Goal: Find specific page/section: Find specific page/section

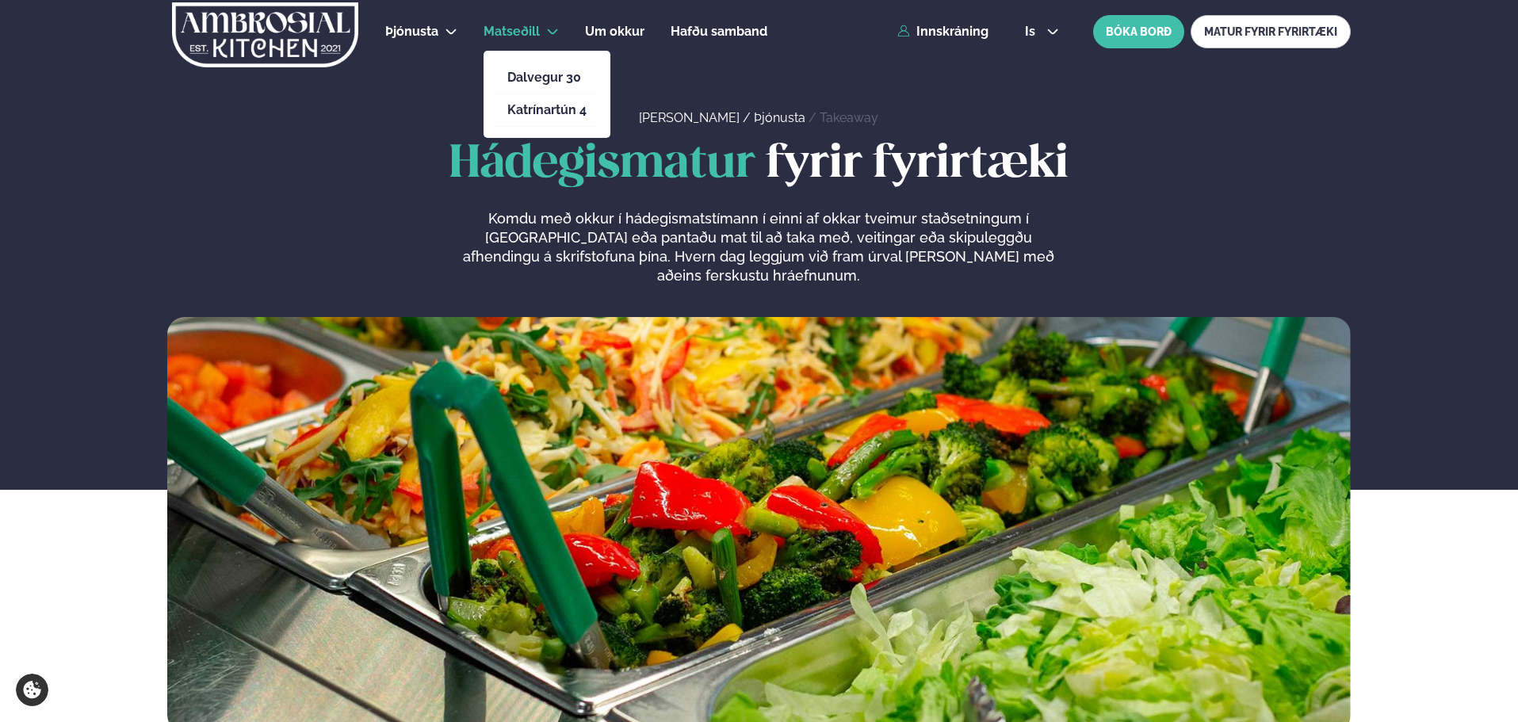
click at [535, 119] on li "Katrínartún 4" at bounding box center [546, 110] width 105 height 32
click at [536, 110] on link "Katrínartún 4" at bounding box center [546, 110] width 79 height 13
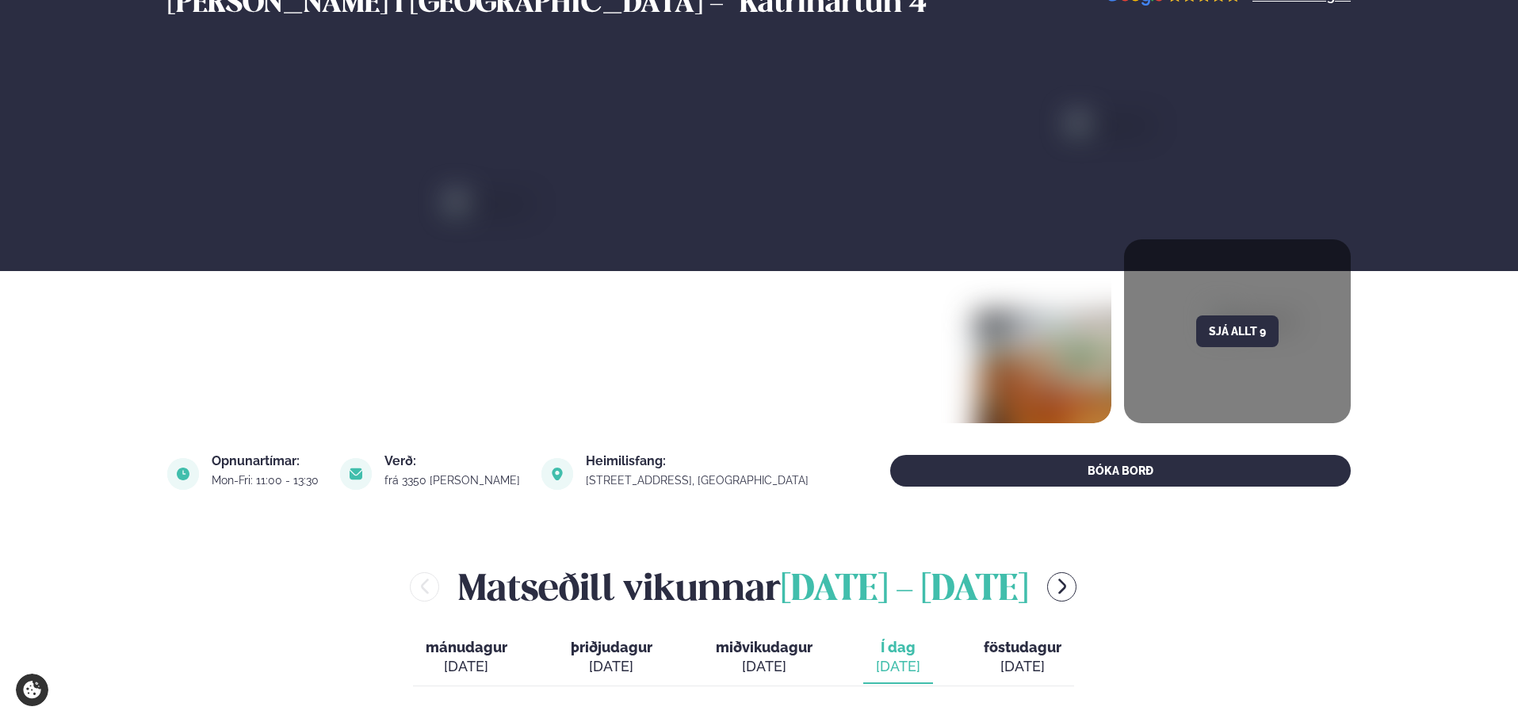
scroll to position [475, 0]
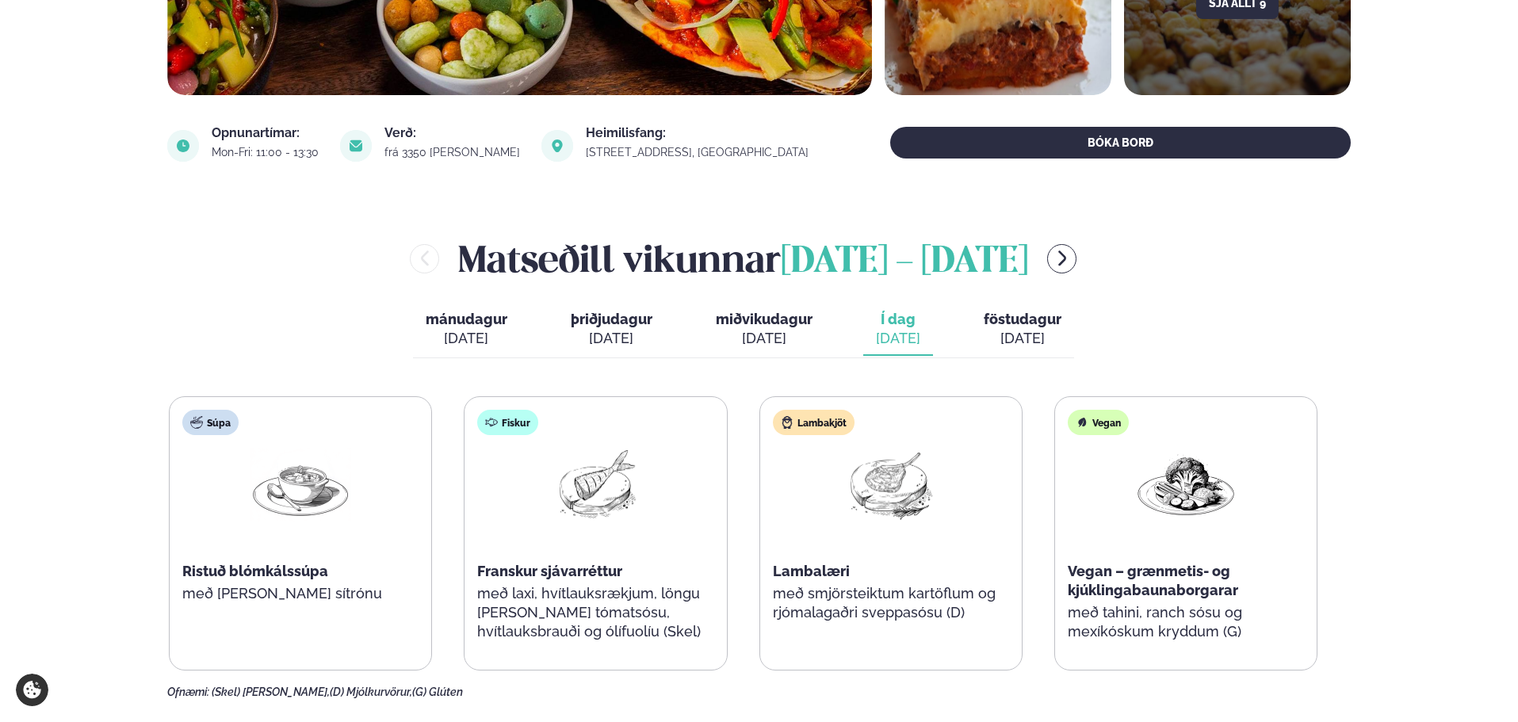
click at [798, 571] on span "Lambalæri" at bounding box center [811, 571] width 77 height 17
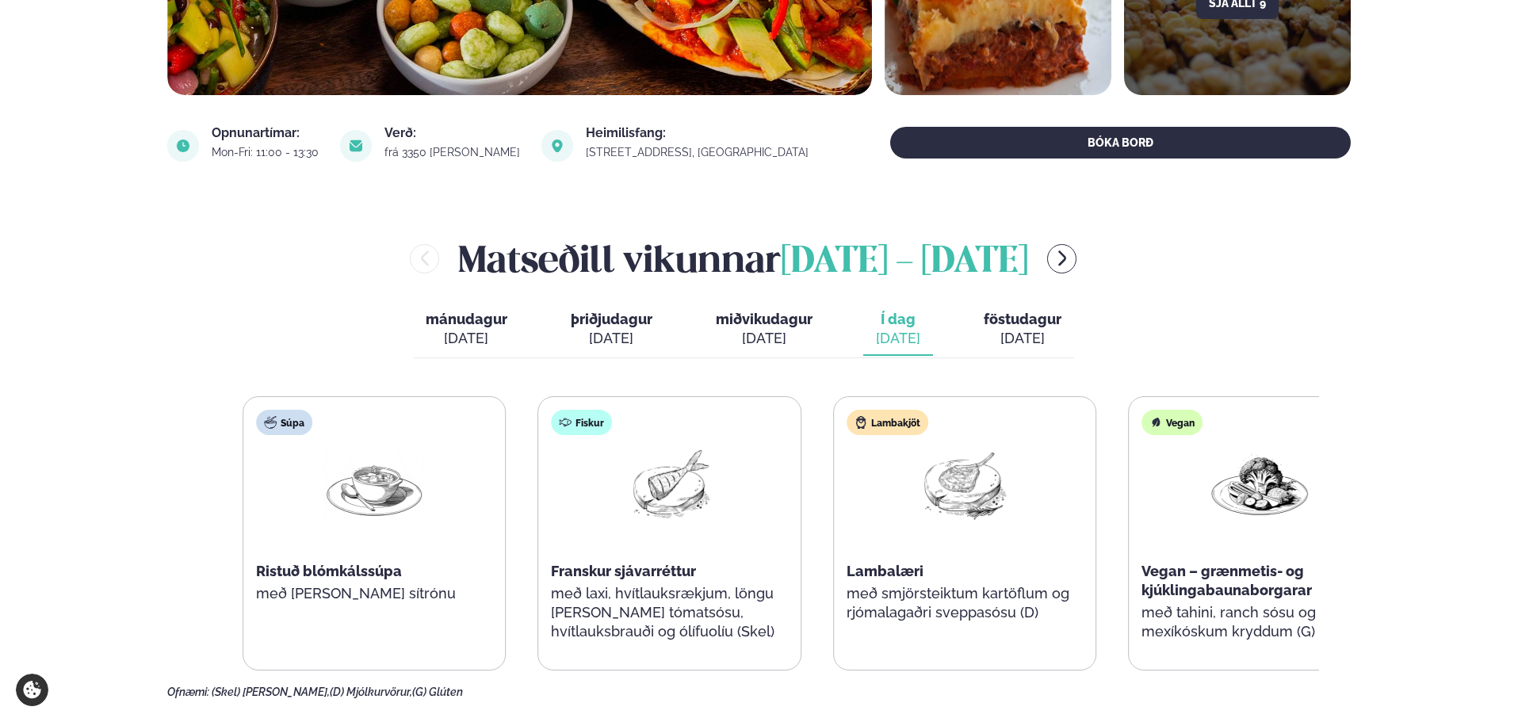
click at [964, 597] on div "Lambakjöt Lambalæri með smjörsteiktum kartöflum og rjómalagaðri sveppasósu (D)" at bounding box center [965, 524] width 262 height 254
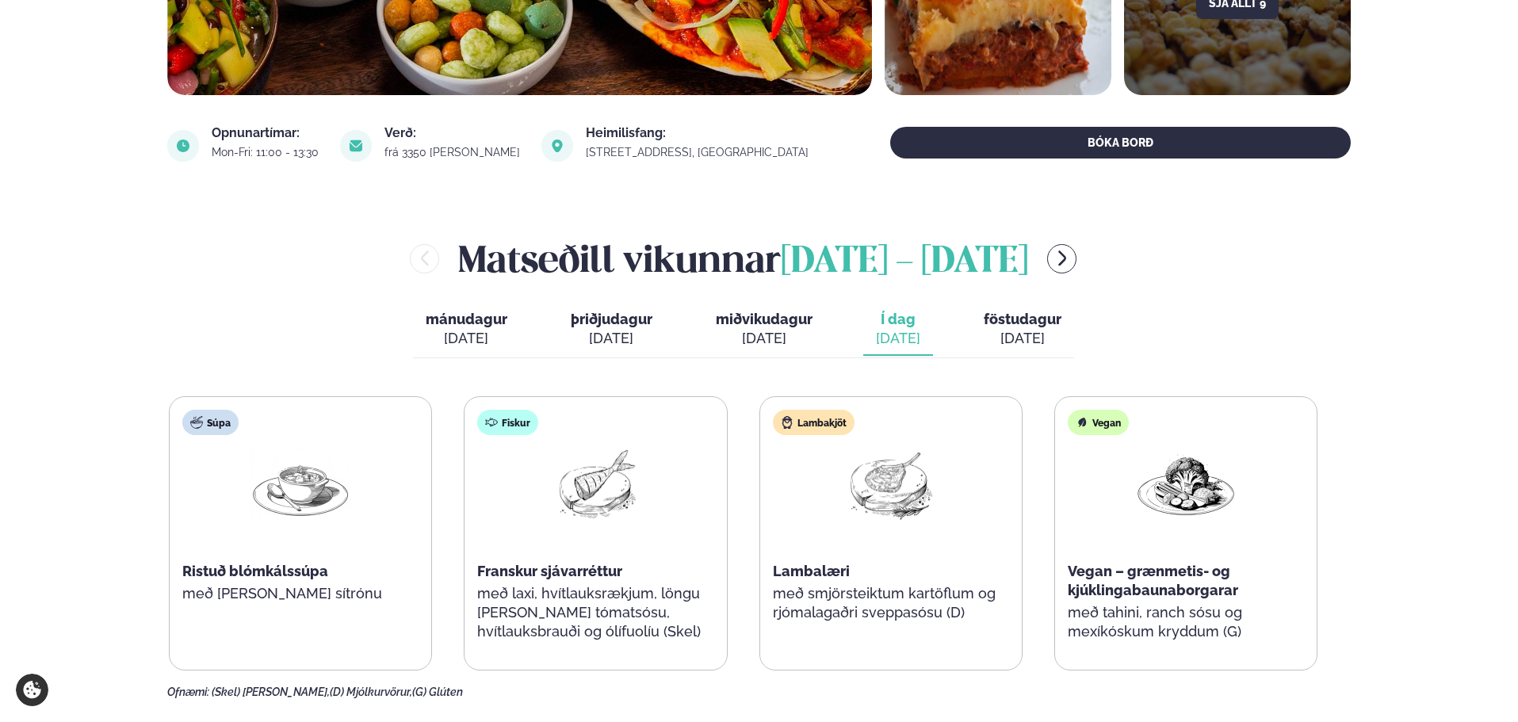
click at [820, 567] on span "Lambalæri" at bounding box center [811, 571] width 77 height 17
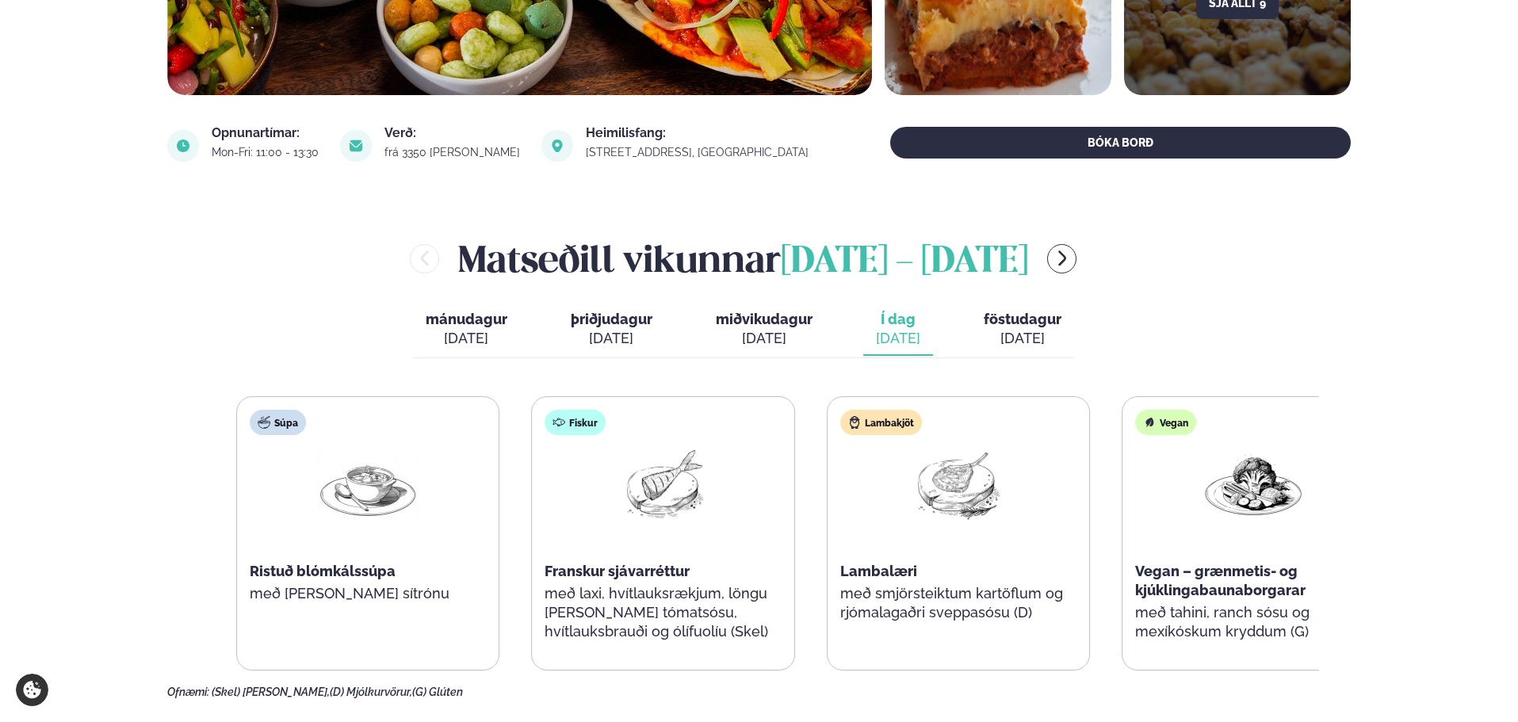
click at [970, 616] on div "Lambakjöt Lambalæri með smjörsteiktum kartöflum og rjómalagaðri sveppasósu (D)" at bounding box center [958, 524] width 262 height 254
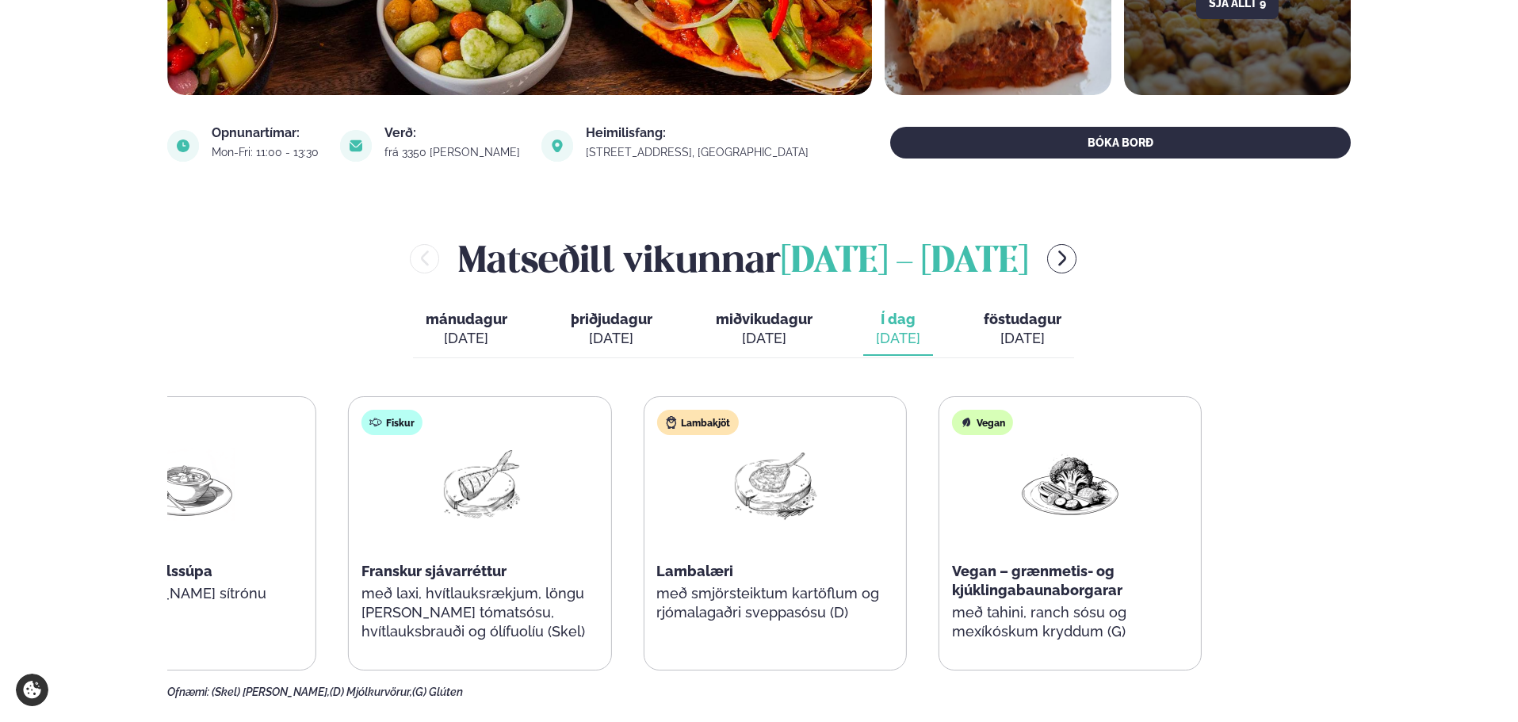
click at [732, 590] on div "Súpa Ristuð blómkálssúpa með [PERSON_NAME] sítrónu Fiskur Franskur sjávarréttur…" at bounding box center [627, 533] width 1148 height 274
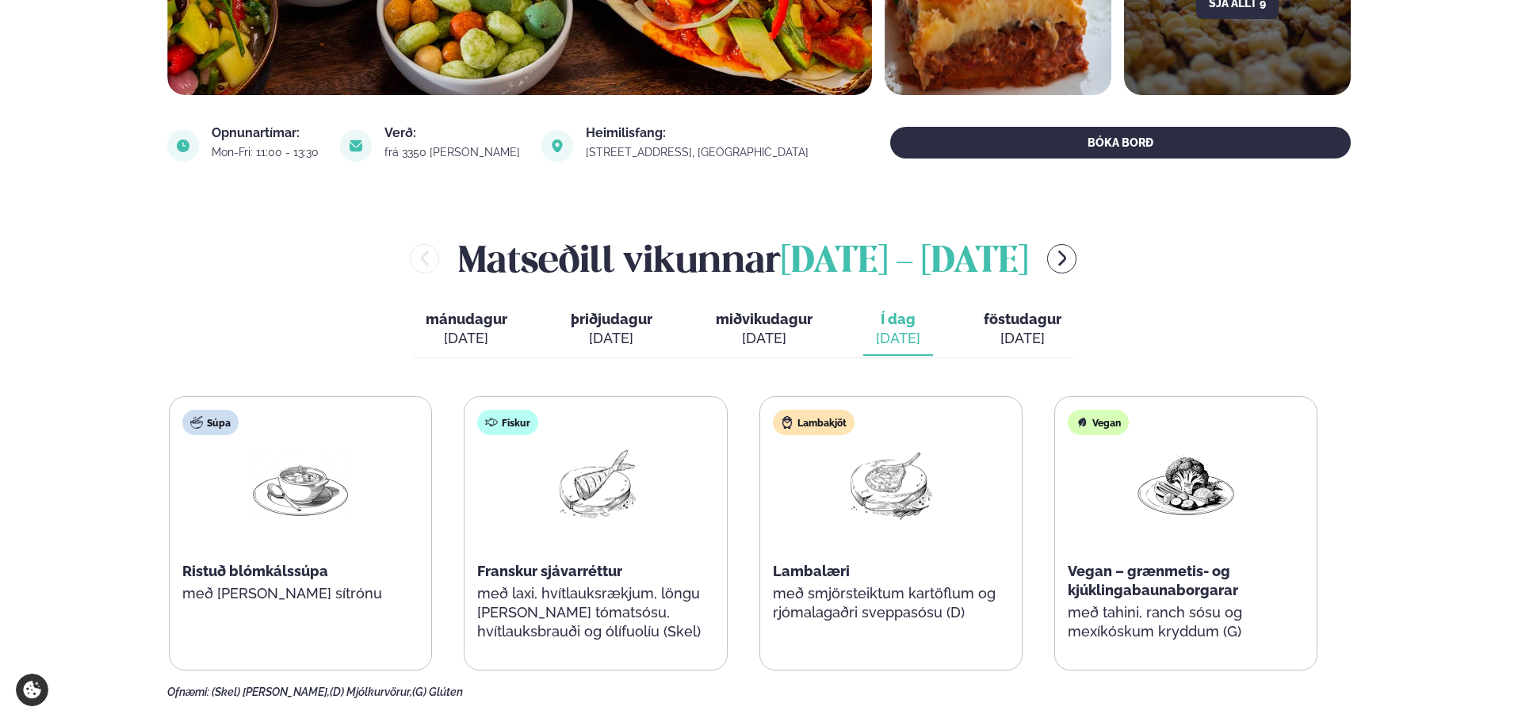
click at [995, 582] on div "Súpa Ristuð blómkálssúpa með [PERSON_NAME] sítrónu Fiskur Franskur sjávarréttur…" at bounding box center [743, 533] width 1148 height 274
click at [563, 552] on div "Súpa Ristuð blómkálssúpa með [PERSON_NAME] sítrónu Fiskur Franskur sjávarréttur…" at bounding box center [743, 533] width 1148 height 274
click at [745, 327] on button "miðvikudagur mið. [DATE]" at bounding box center [764, 330] width 122 height 52
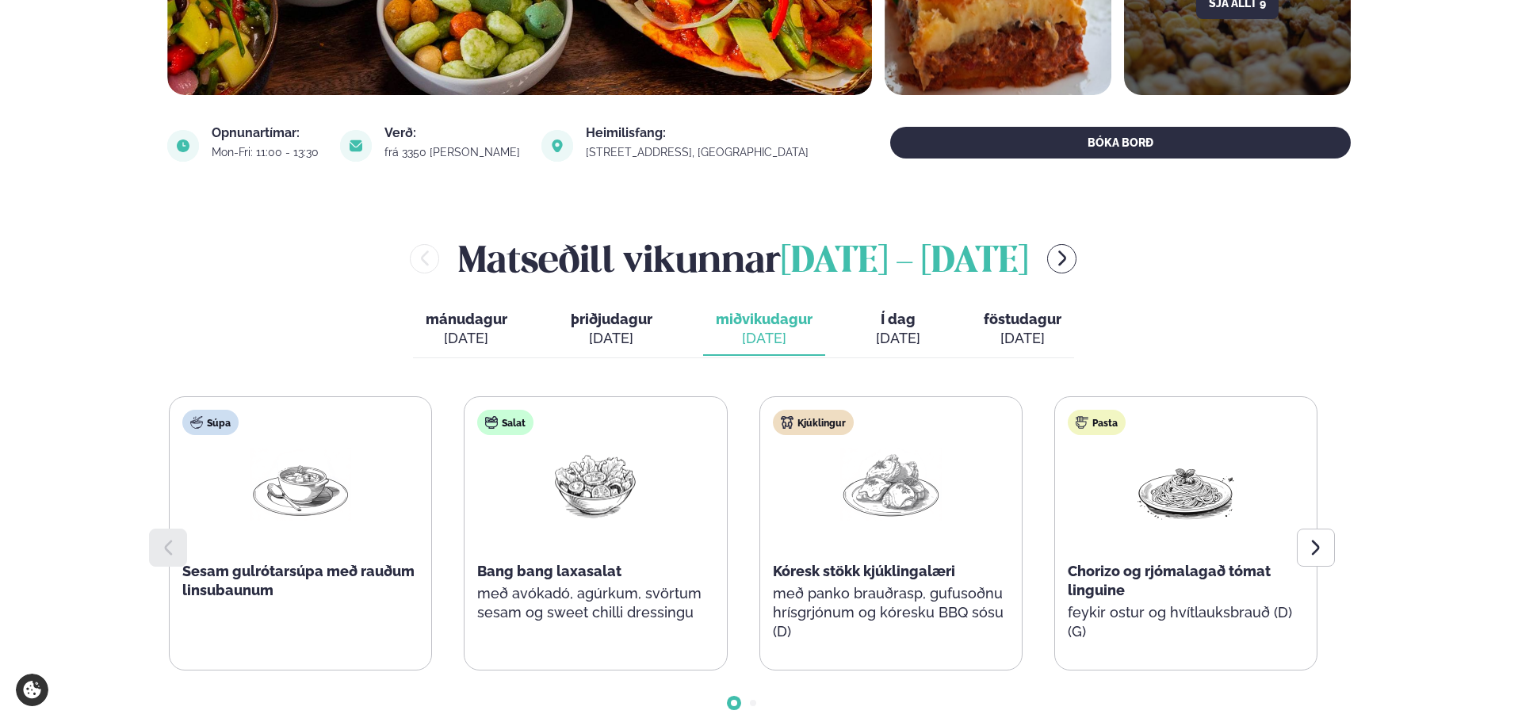
click at [1011, 324] on span "föstudagur" at bounding box center [1022, 319] width 78 height 17
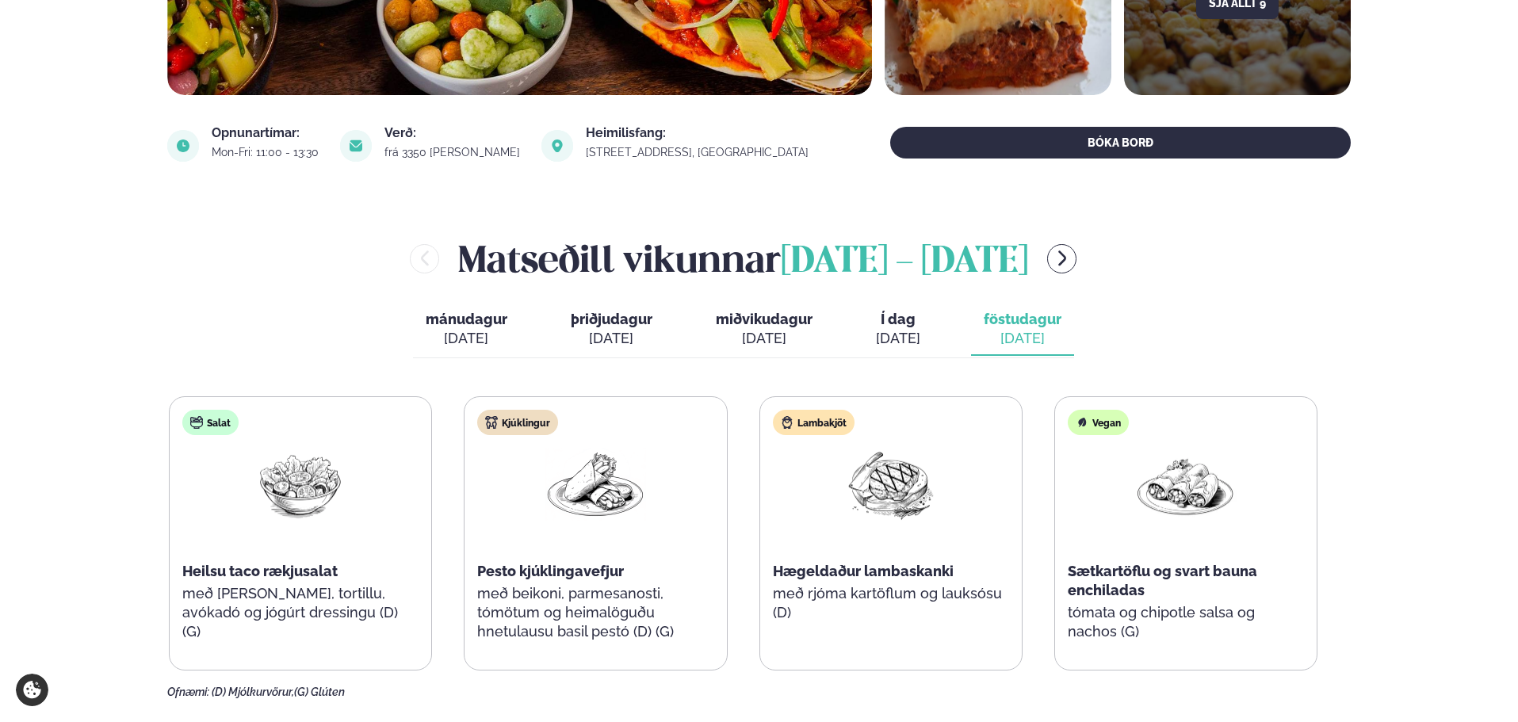
click at [899, 319] on span "Í dag" at bounding box center [898, 319] width 44 height 19
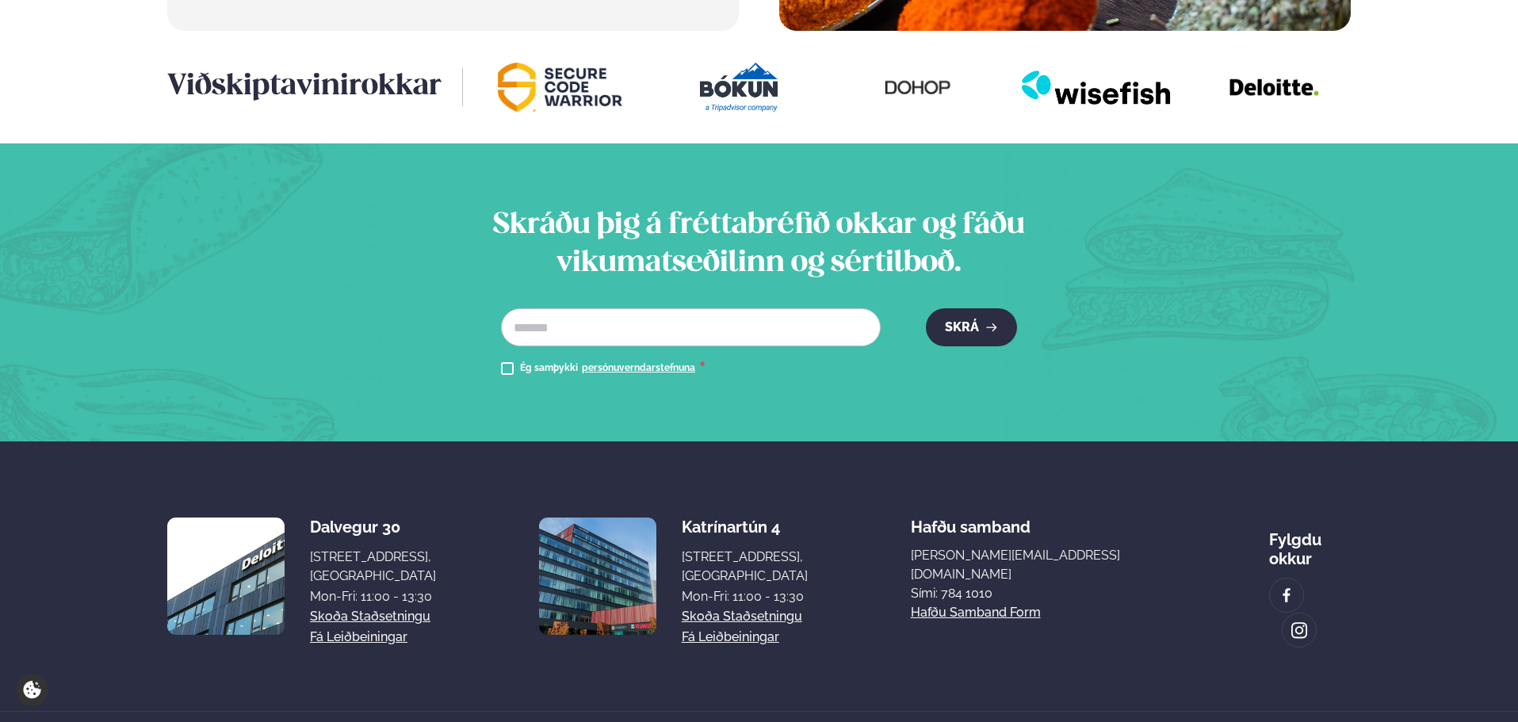
scroll to position [2025, 0]
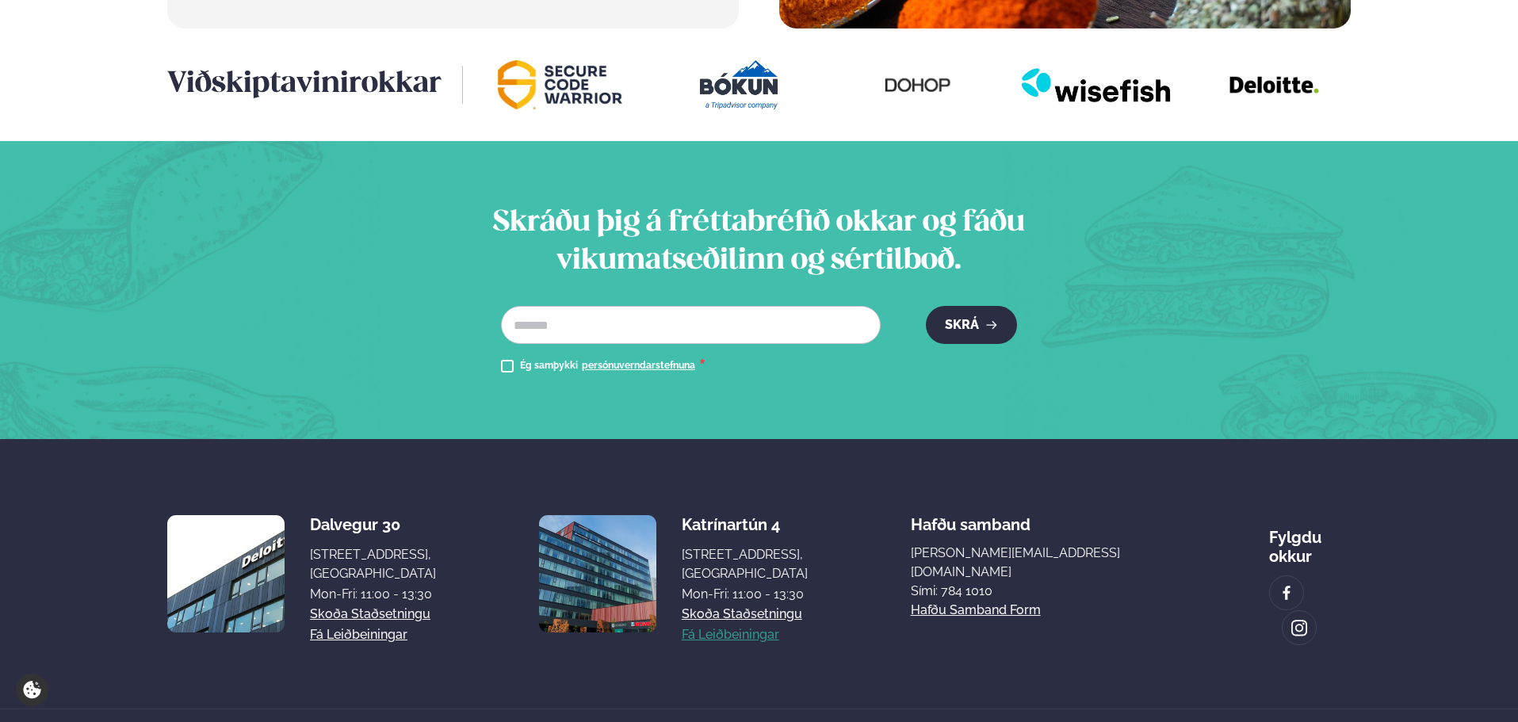
click at [779, 625] on link "Fá leiðbeiningar" at bounding box center [729, 634] width 97 height 19
click at [778, 605] on link "Skoða staðsetningu" at bounding box center [741, 614] width 120 height 19
click at [802, 605] on link "Skoða staðsetningu" at bounding box center [741, 614] width 120 height 19
click at [369, 605] on link "Skoða staðsetningu" at bounding box center [370, 614] width 120 height 19
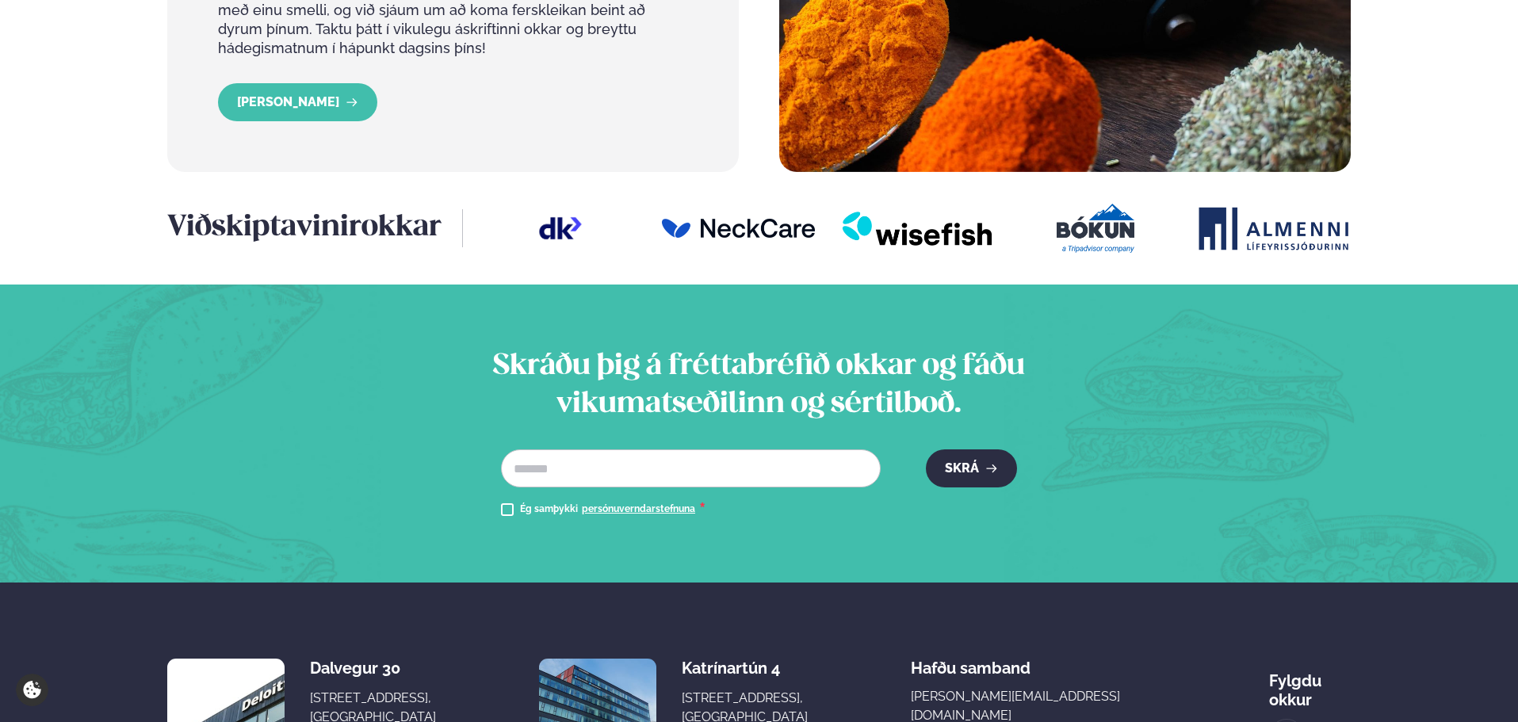
scroll to position [2102, 0]
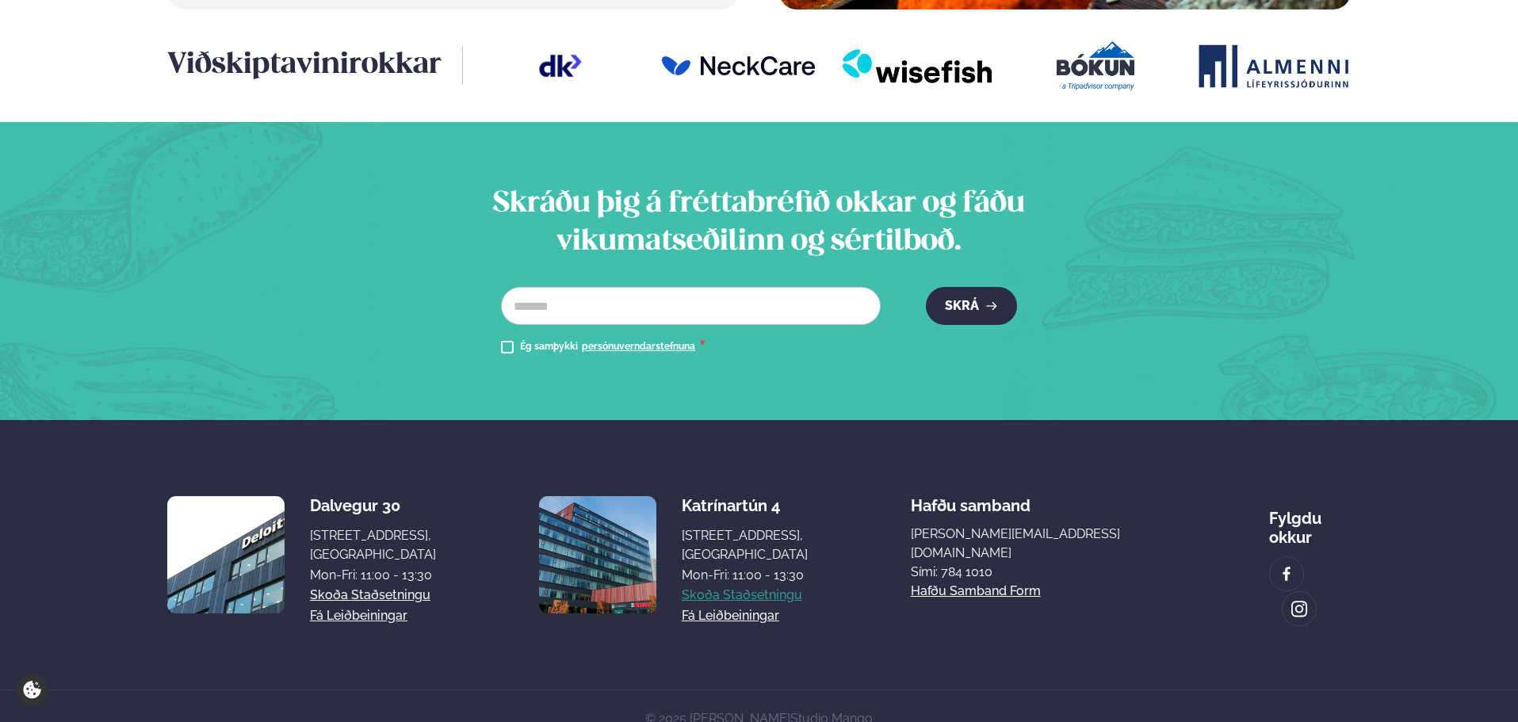
click at [775, 586] on link "Skoða staðsetningu" at bounding box center [741, 595] width 120 height 19
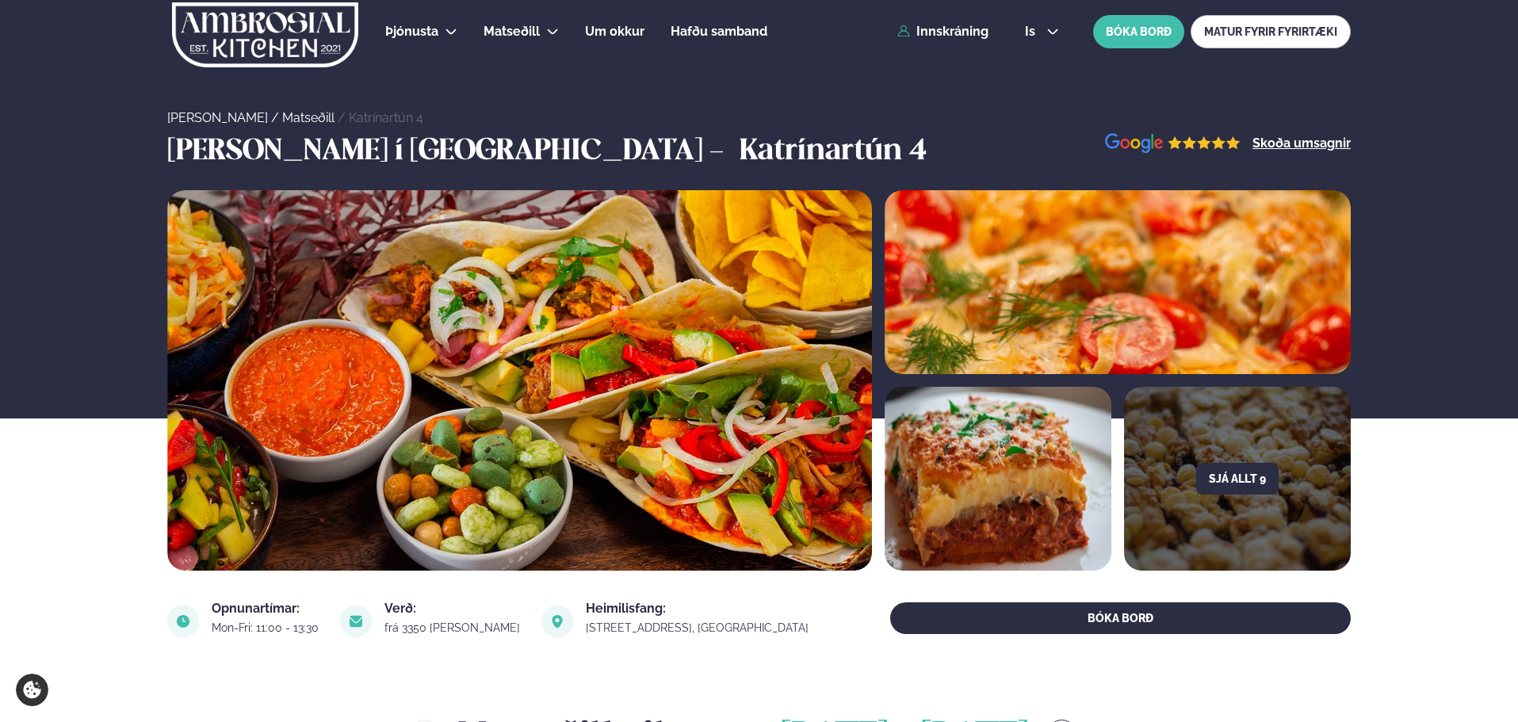
click at [72, 480] on div "Sjá allt 9" at bounding box center [759, 380] width 1518 height 380
